Goal: Task Accomplishment & Management: Use online tool/utility

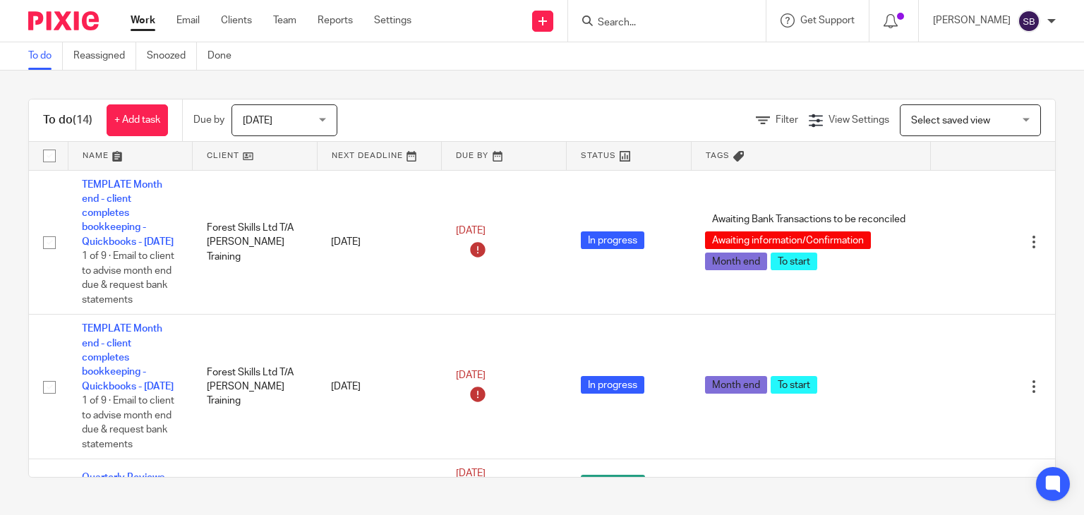
click at [674, 20] on input "Search" at bounding box center [659, 23] width 127 height 13
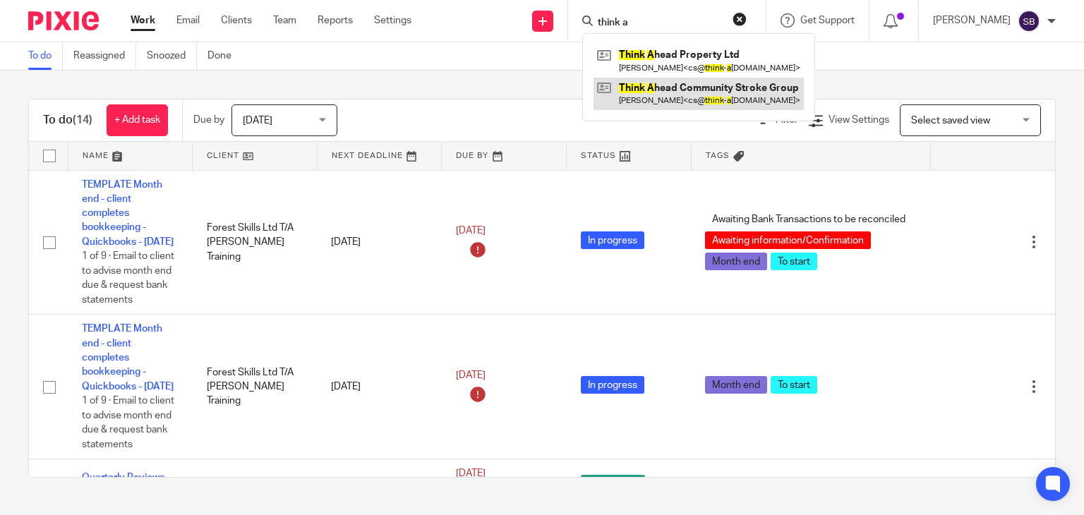
type input "think a"
click at [704, 95] on link at bounding box center [698, 94] width 210 height 32
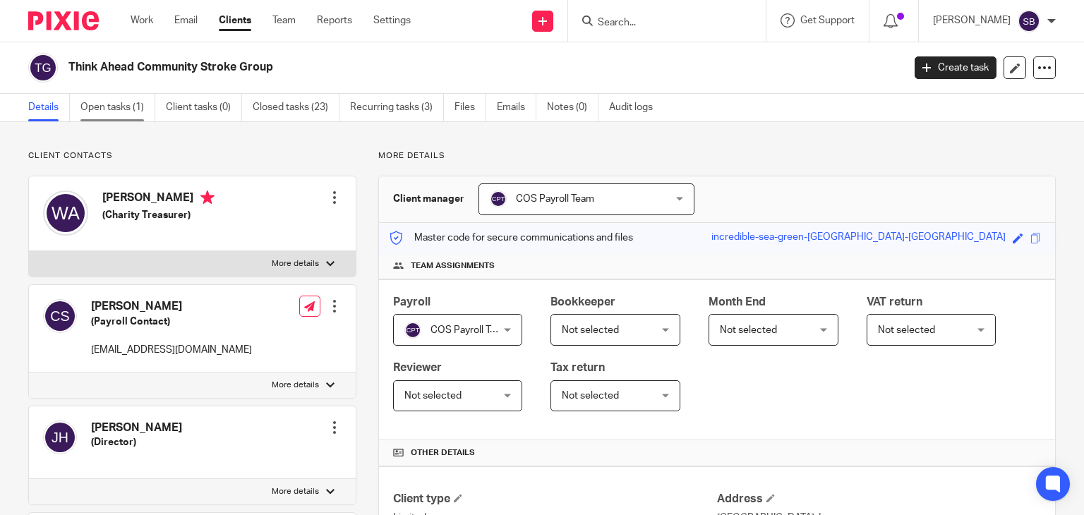
click at [91, 111] on link "Open tasks (1)" at bounding box center [117, 108] width 75 height 28
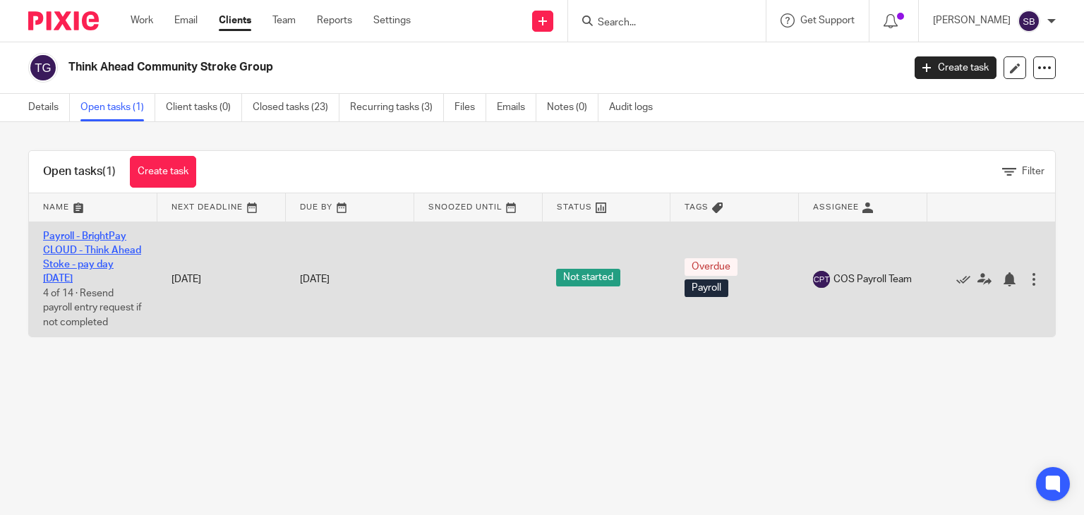
click at [51, 263] on link "Payroll - BrightPay CLOUD - Think Ahead Stoke - pay day [DATE]" at bounding box center [92, 257] width 98 height 53
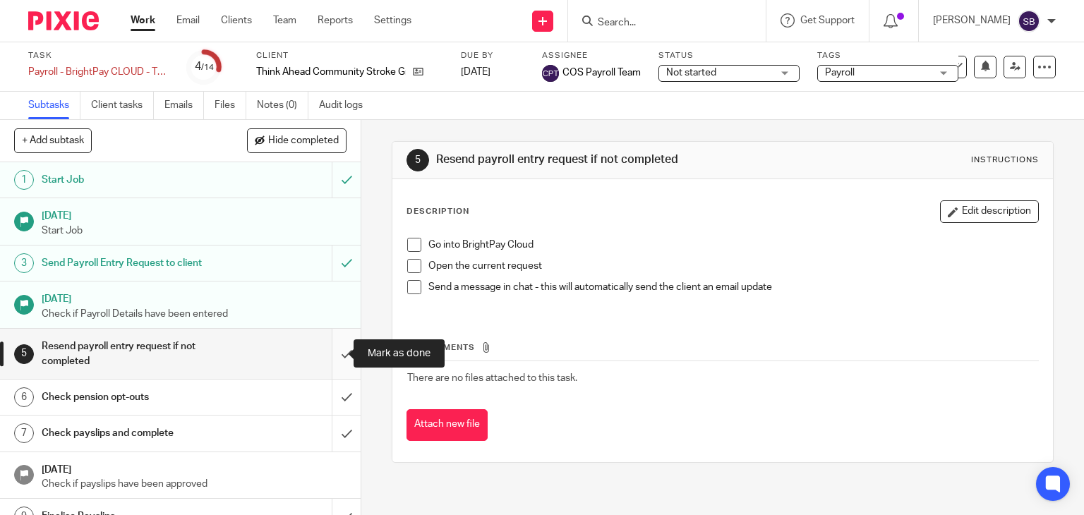
click at [337, 351] on input "submit" at bounding box center [180, 354] width 361 height 50
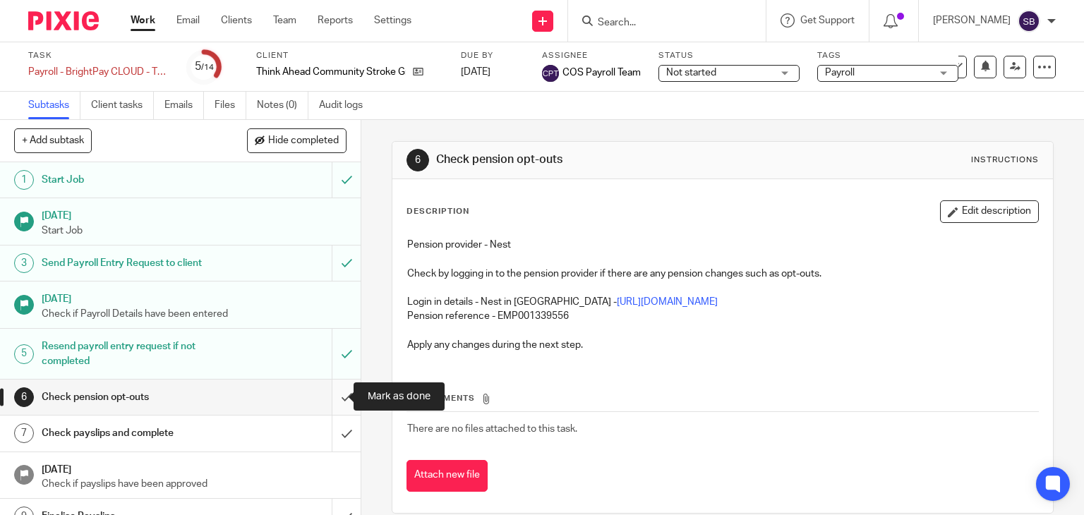
click at [325, 396] on input "submit" at bounding box center [180, 397] width 361 height 35
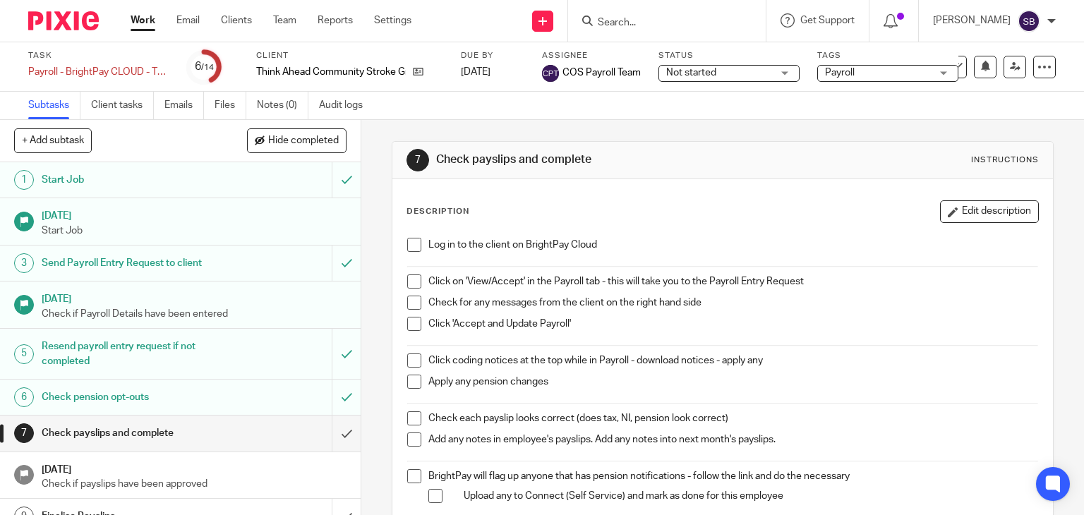
click at [410, 246] on span at bounding box center [414, 245] width 14 height 14
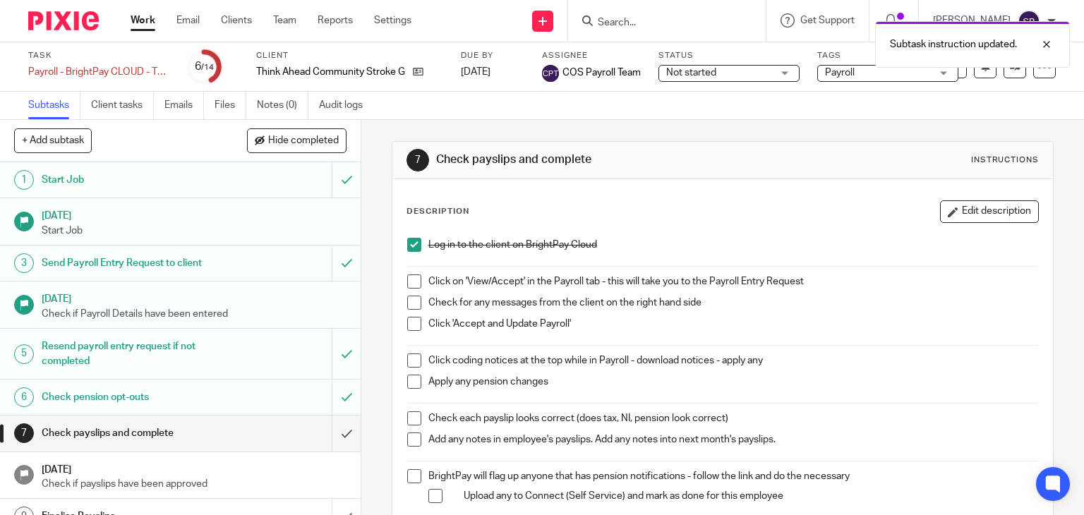
click at [410, 277] on span at bounding box center [414, 282] width 14 height 14
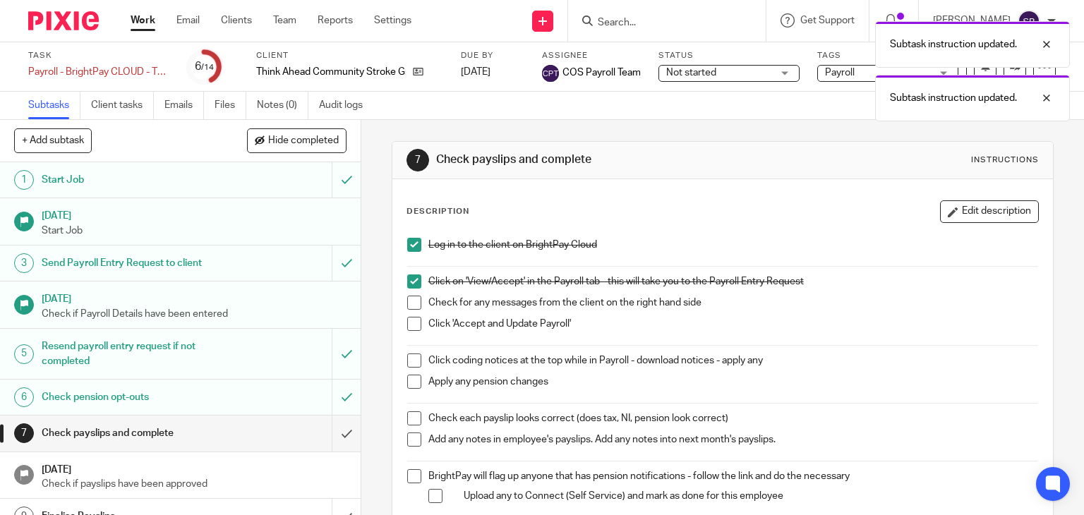
click at [410, 298] on span at bounding box center [414, 303] width 14 height 14
click at [411, 325] on span at bounding box center [414, 324] width 14 height 14
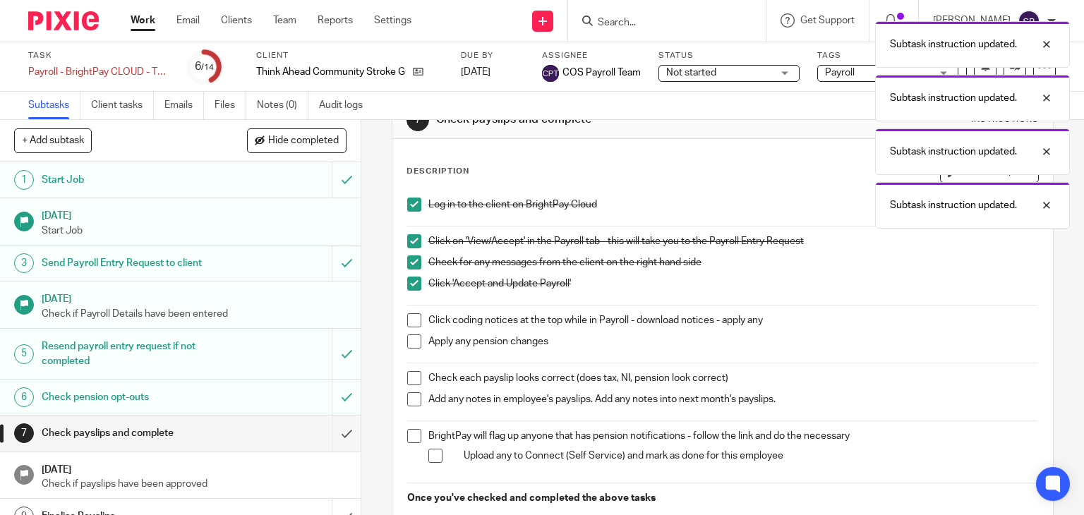
scroll to position [141, 0]
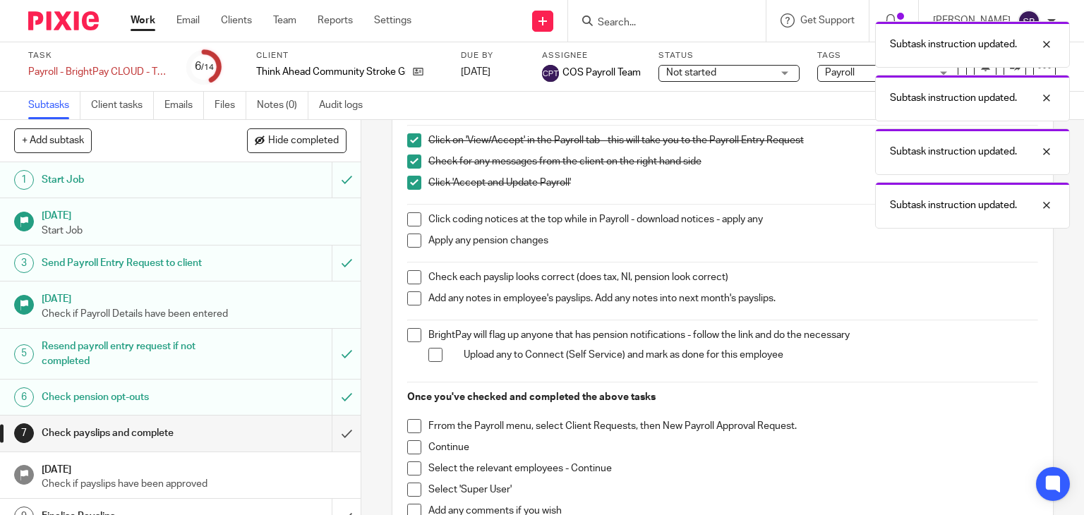
click at [409, 219] on span at bounding box center [414, 219] width 14 height 14
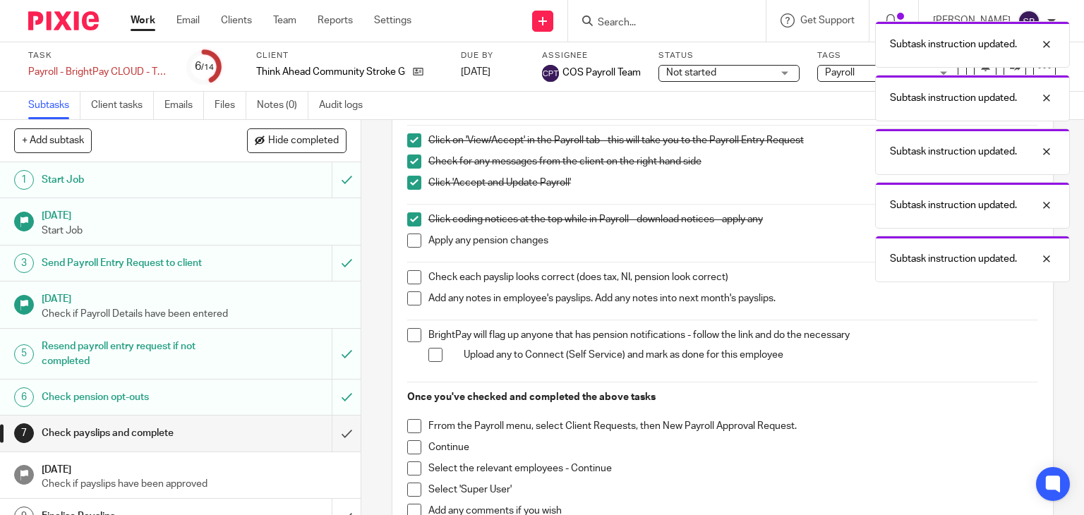
click at [410, 244] on span at bounding box center [414, 241] width 14 height 14
click at [412, 280] on span at bounding box center [414, 277] width 14 height 14
click at [409, 289] on li "Check each payslip looks correct (does tax, NI, pension look correct)" at bounding box center [723, 280] width 632 height 21
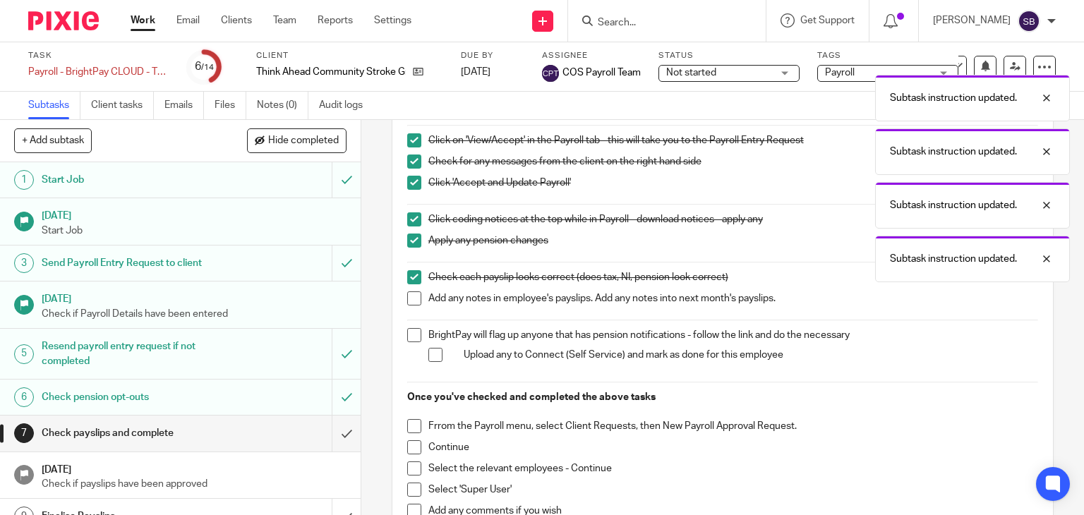
click at [409, 296] on span at bounding box center [414, 298] width 14 height 14
click at [407, 337] on span at bounding box center [414, 335] width 14 height 14
click at [430, 356] on span at bounding box center [435, 355] width 14 height 14
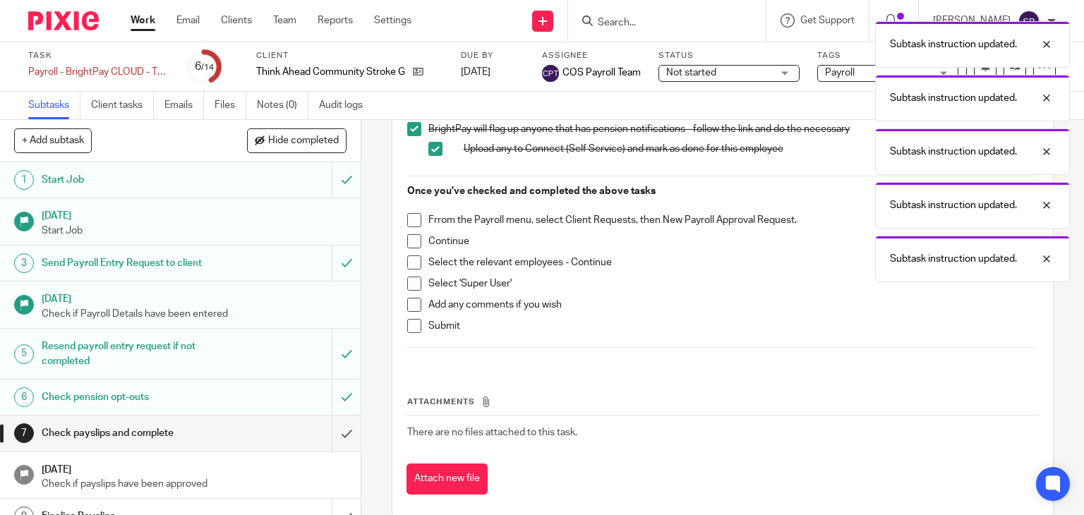
scroll to position [353, 0]
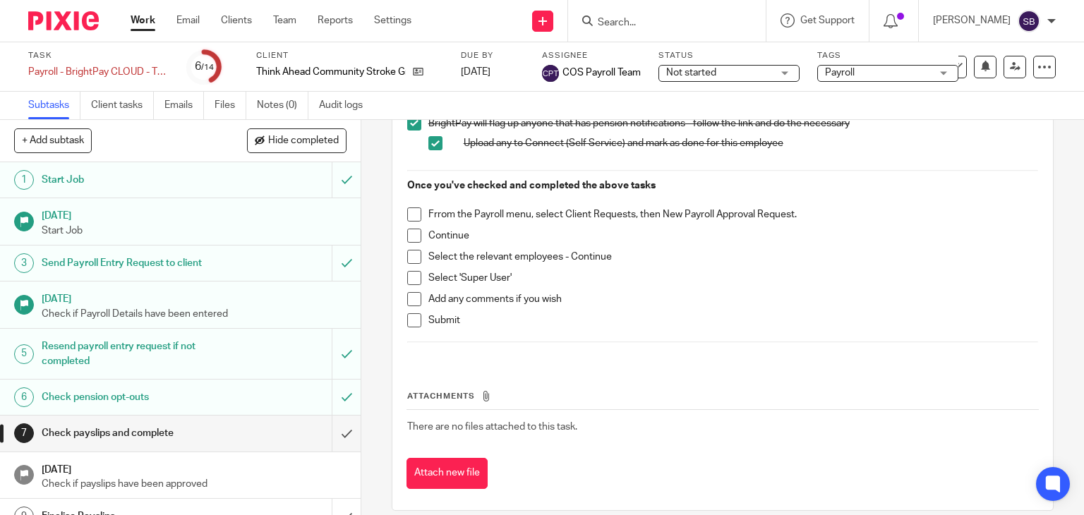
click at [411, 209] on span at bounding box center [414, 214] width 14 height 14
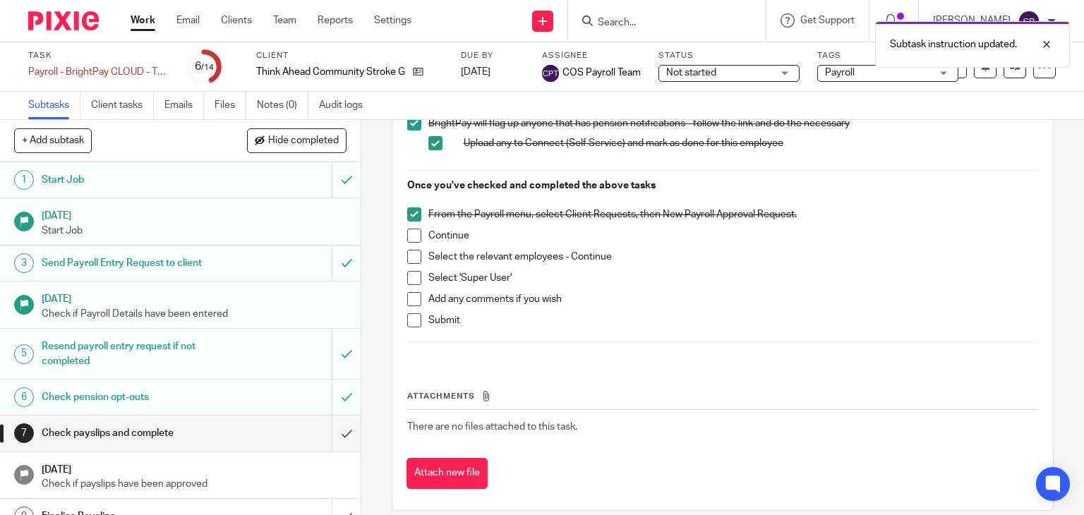
click at [411, 237] on span at bounding box center [414, 236] width 14 height 14
click at [411, 257] on span at bounding box center [414, 257] width 14 height 14
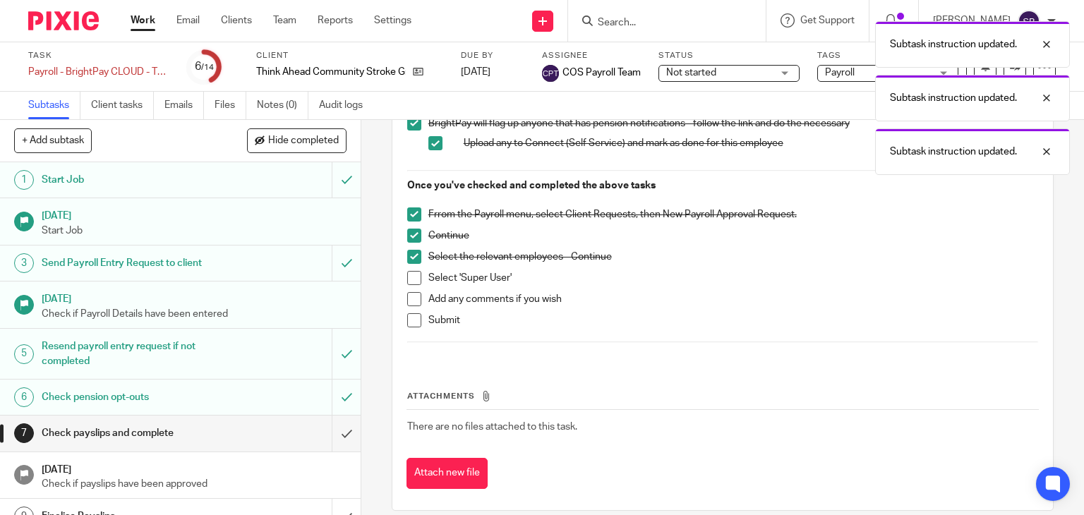
click at [408, 276] on span at bounding box center [414, 278] width 14 height 14
click at [407, 293] on span at bounding box center [414, 299] width 14 height 14
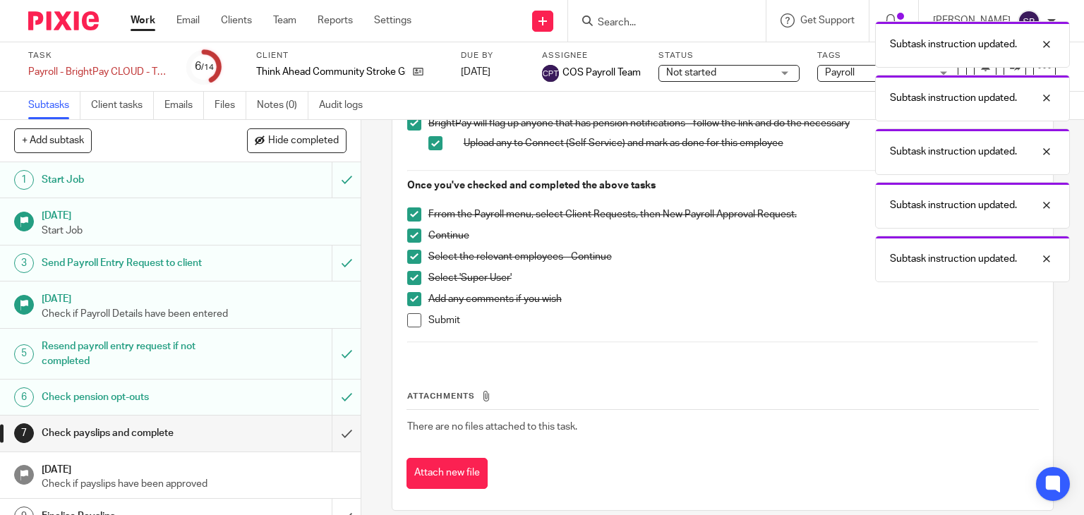
click at [407, 314] on span at bounding box center [414, 320] width 14 height 14
click at [330, 430] on input "submit" at bounding box center [180, 433] width 361 height 35
